Goal: Understand process/instructions: Learn how to perform a task or action

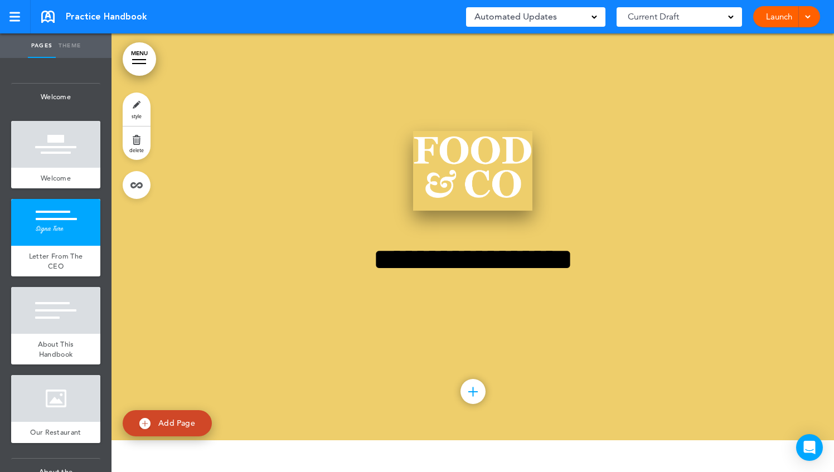
scroll to position [31, 0]
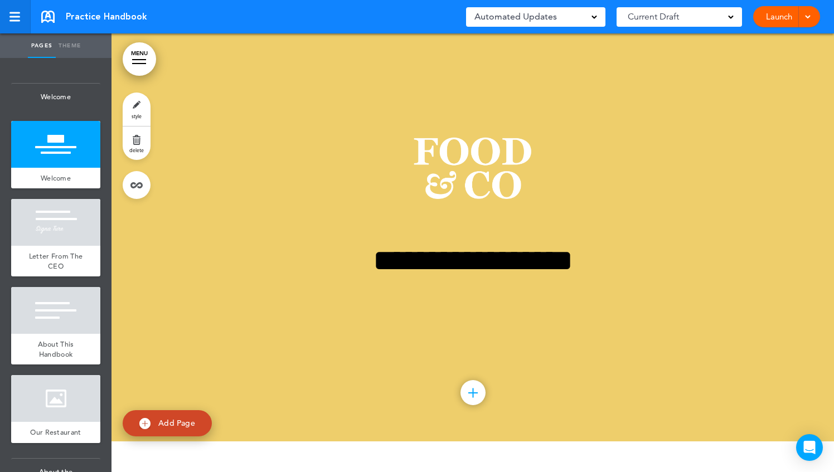
click at [15, 13] on div at bounding box center [14, 16] width 10 height 9
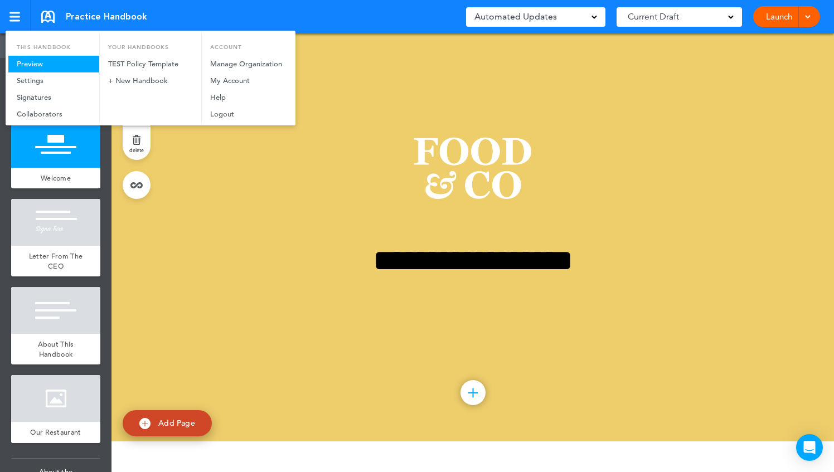
click at [28, 62] on link "Preview" at bounding box center [53, 64] width 91 height 17
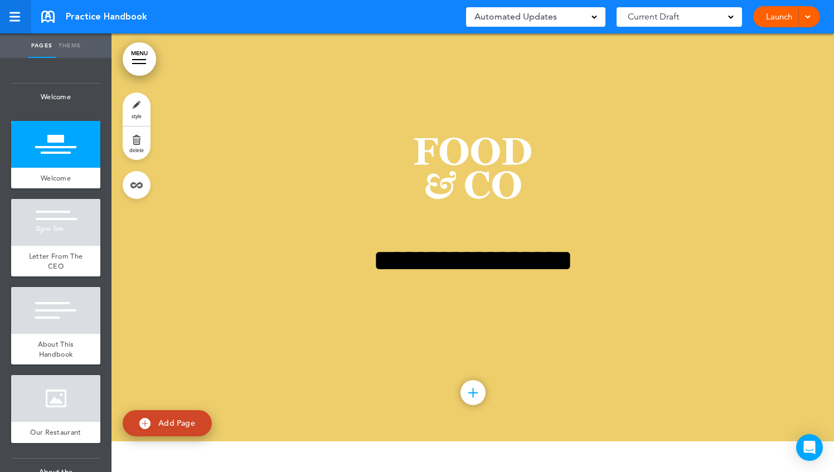
click at [17, 15] on div at bounding box center [14, 16] width 10 height 9
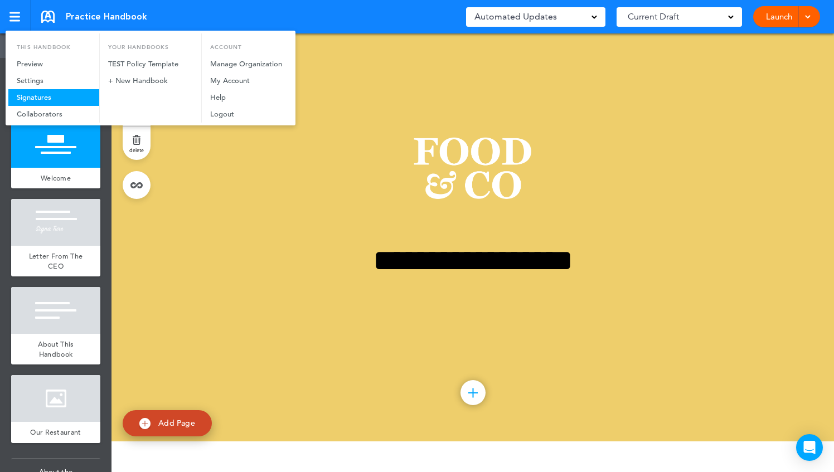
click at [36, 96] on link "Signatures" at bounding box center [53, 97] width 91 height 17
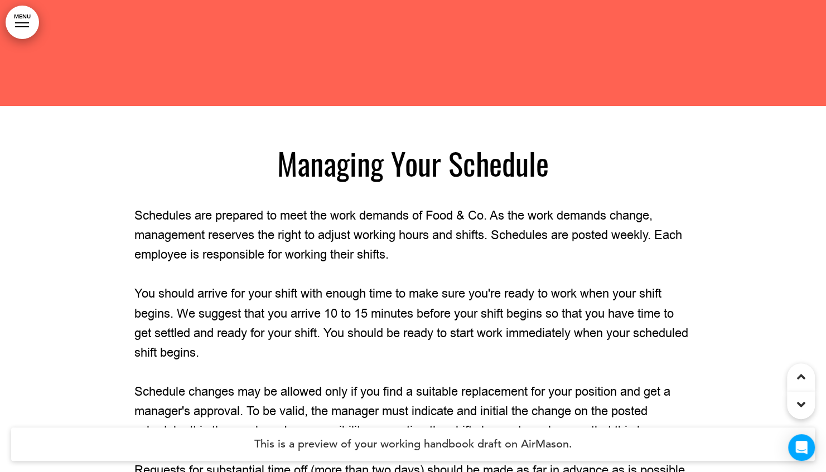
scroll to position [9056, 0]
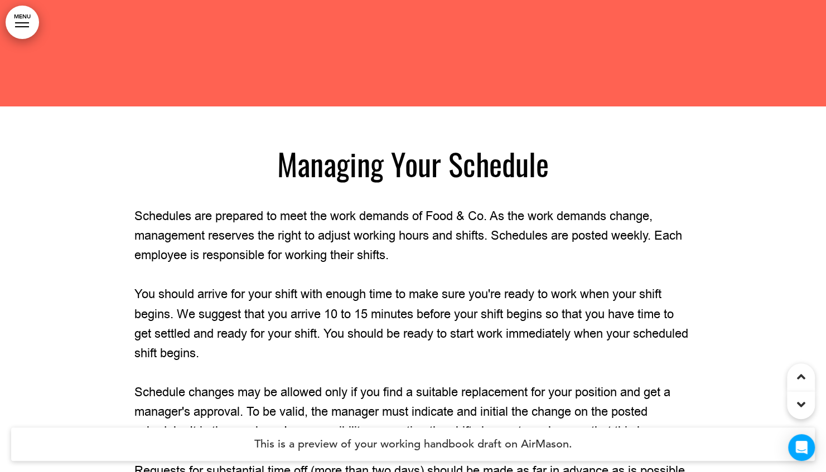
click at [415, 312] on p "You should arrive for your shift with enough time to make sure you're ready to …" at bounding box center [413, 324] width 558 height 79
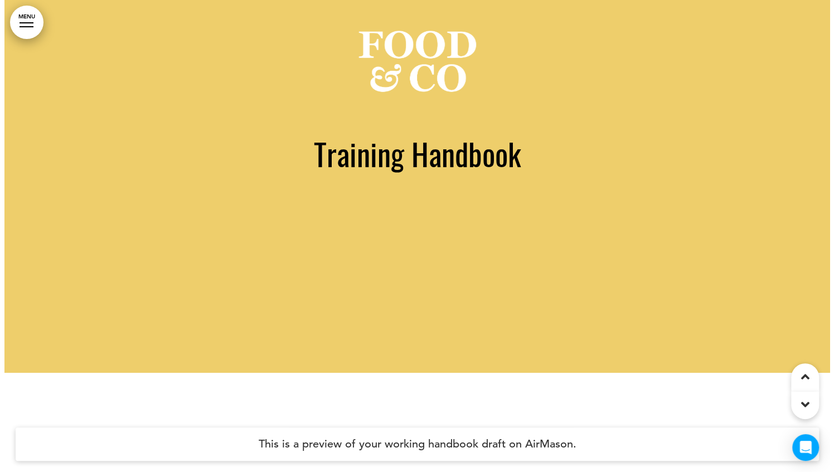
scroll to position [0, 0]
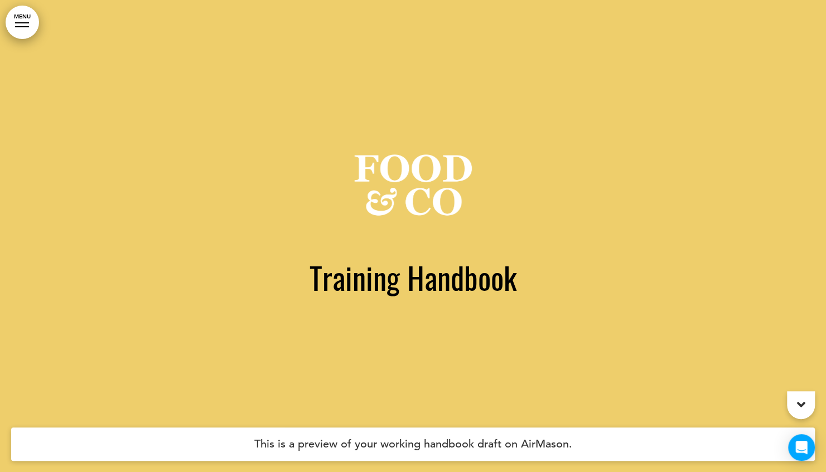
click at [22, 27] on div at bounding box center [22, 26] width 14 height 1
